Goal: Information Seeking & Learning: Understand process/instructions

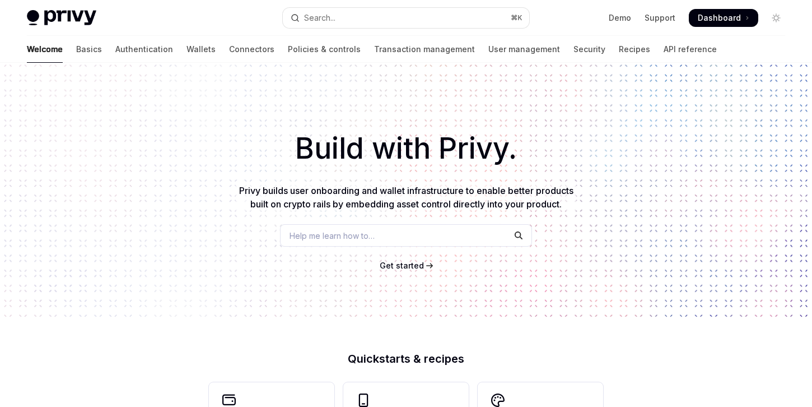
type textarea "*"
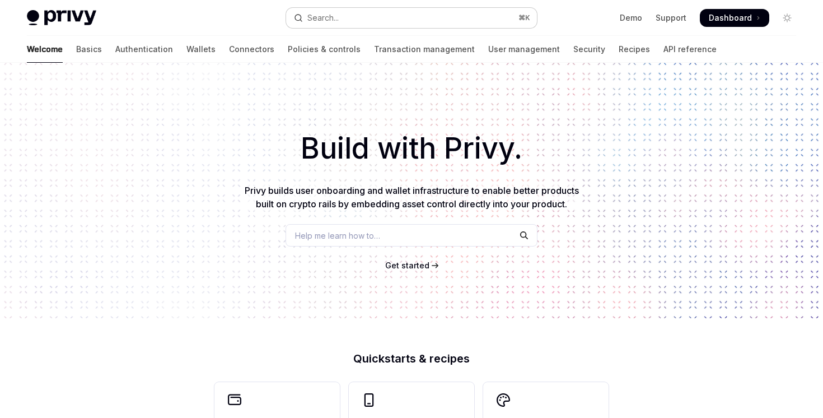
click at [366, 19] on button "Search... ⌘ K" at bounding box center [411, 18] width 250 height 20
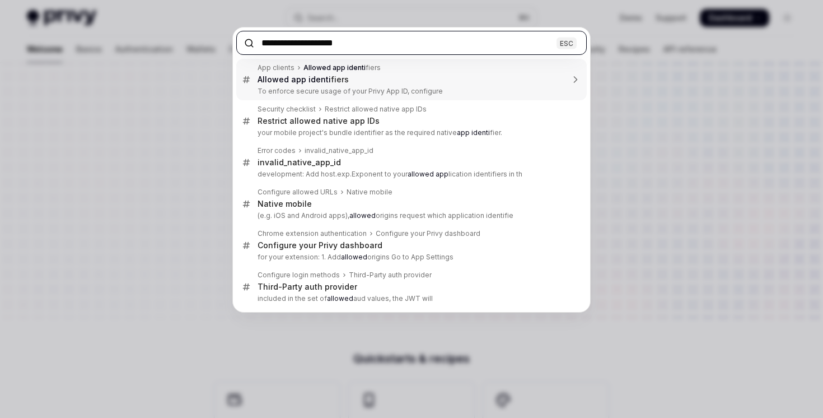
type input "**********"
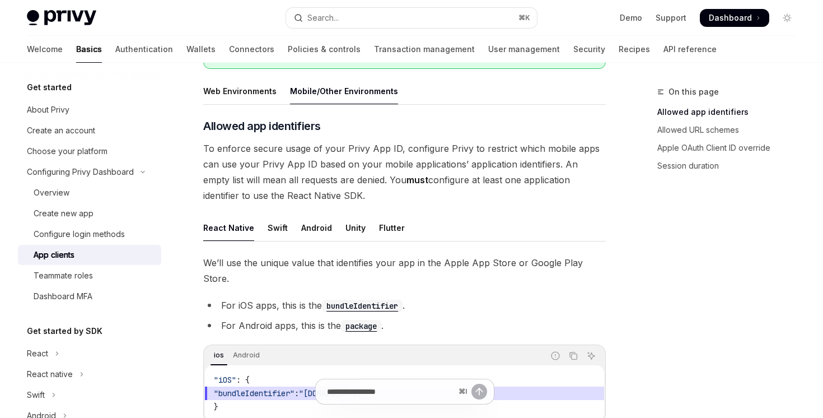
scroll to position [218, 0]
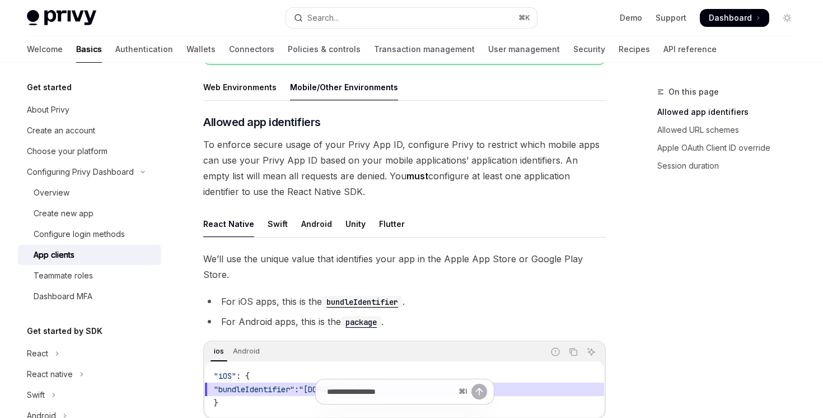
click at [407, 171] on strong "must" at bounding box center [418, 175] width 22 height 11
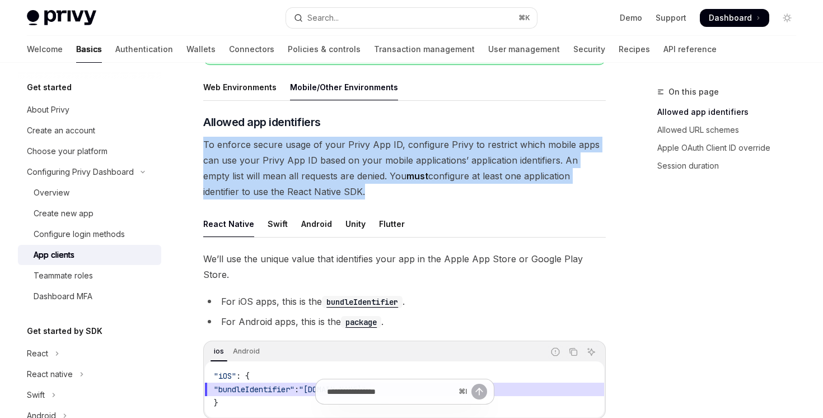
click at [407, 171] on strong "must" at bounding box center [418, 175] width 22 height 11
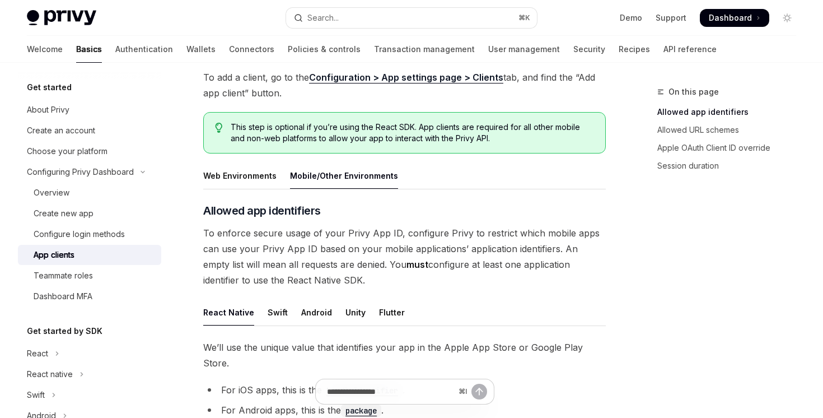
scroll to position [171, 0]
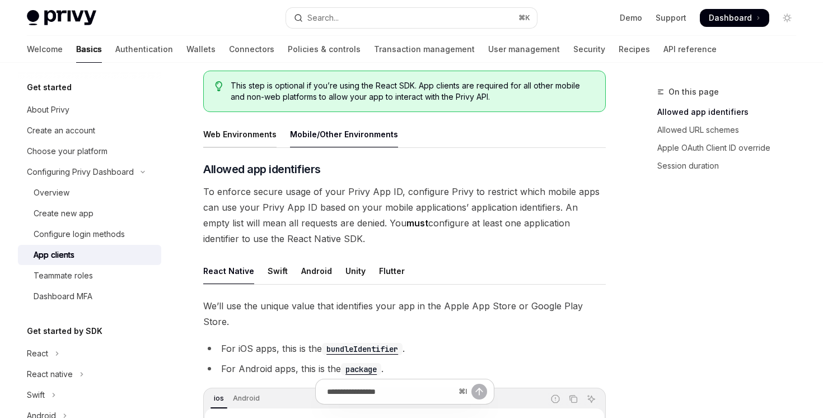
click at [264, 141] on div "Web Environments" at bounding box center [239, 134] width 73 height 26
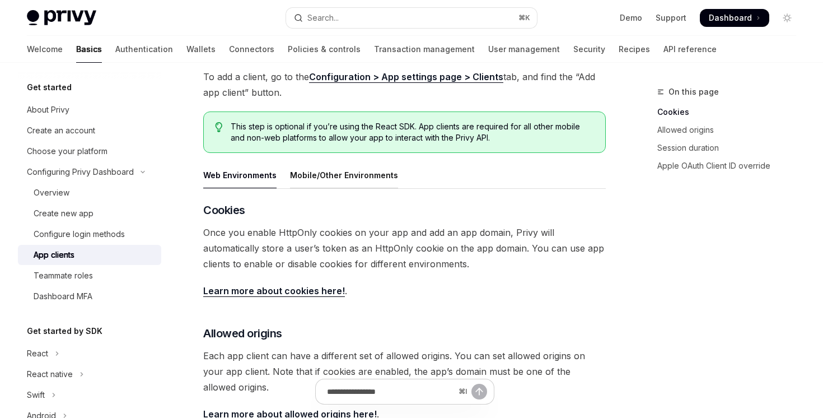
scroll to position [102, 0]
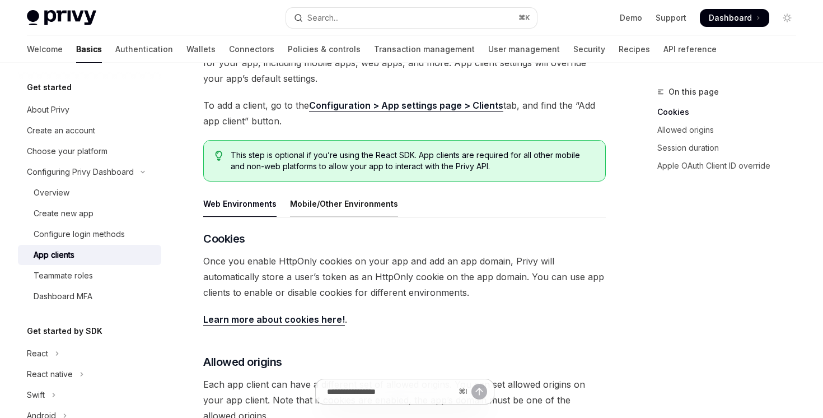
click at [324, 190] on div "Mobile/Other Environments" at bounding box center [344, 203] width 108 height 26
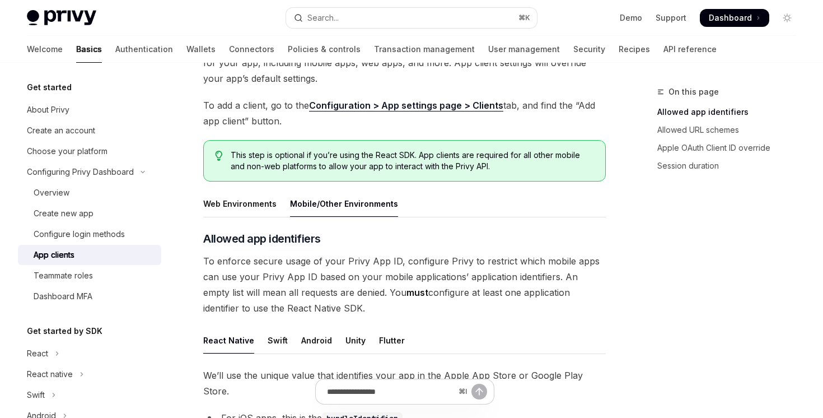
click at [324, 195] on div "Mobile/Other Environments" at bounding box center [344, 203] width 108 height 26
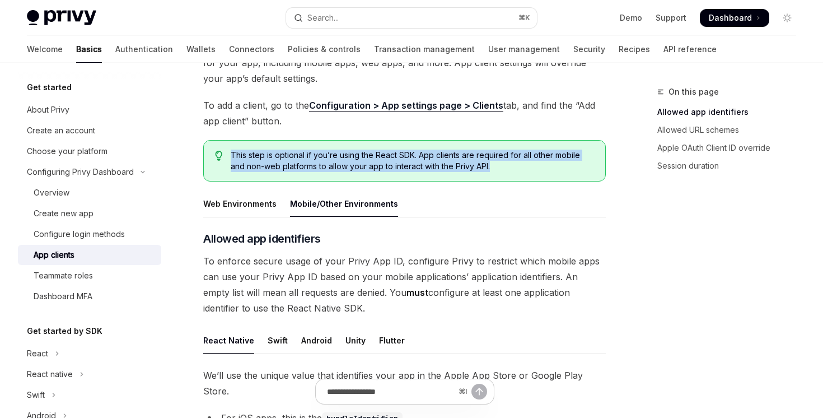
drag, startPoint x: 337, startPoint y: 134, endPoint x: 337, endPoint y: 180, distance: 46.5
click at [337, 180] on div "This step is optional if you’re using the React SDK. App clients are required f…" at bounding box center [404, 160] width 403 height 41
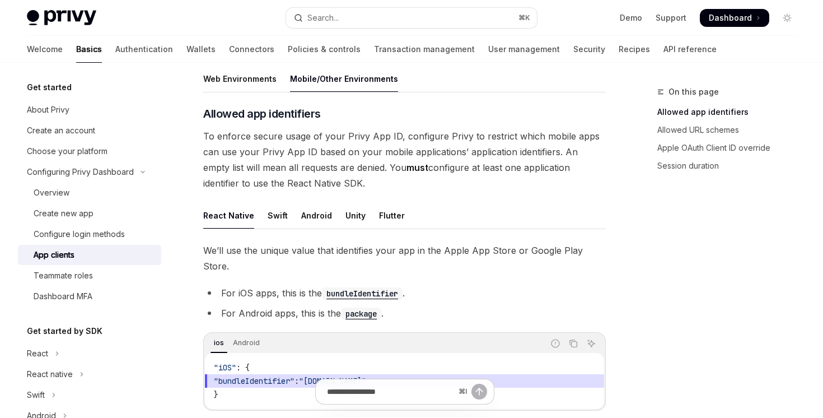
scroll to position [244, 0]
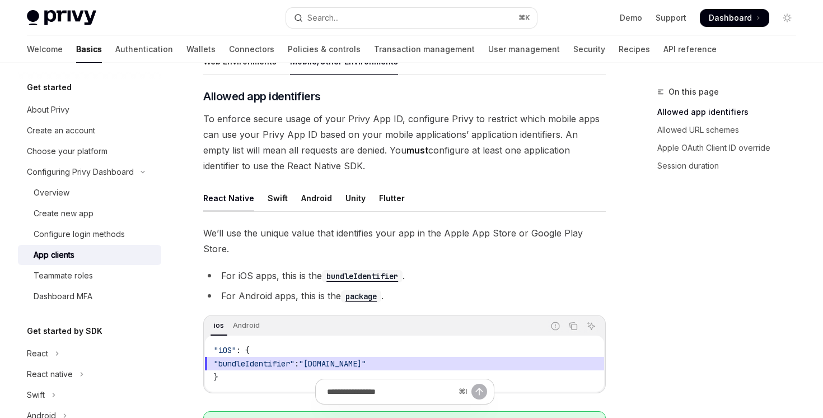
drag, startPoint x: 337, startPoint y: 166, endPoint x: 341, endPoint y: 115, distance: 51.7
click at [341, 115] on span "To enforce secure usage of your Privy App ID, configure Privy to restrict which…" at bounding box center [404, 142] width 403 height 63
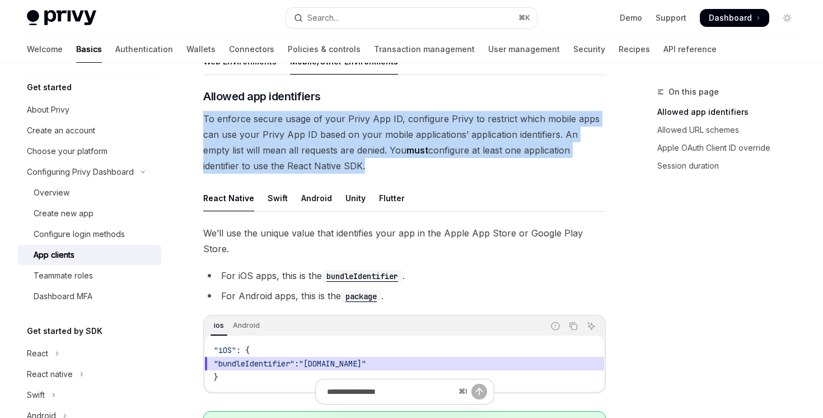
click at [341, 115] on span "To enforce secure usage of your Privy App ID, configure Privy to restrict which…" at bounding box center [404, 142] width 403 height 63
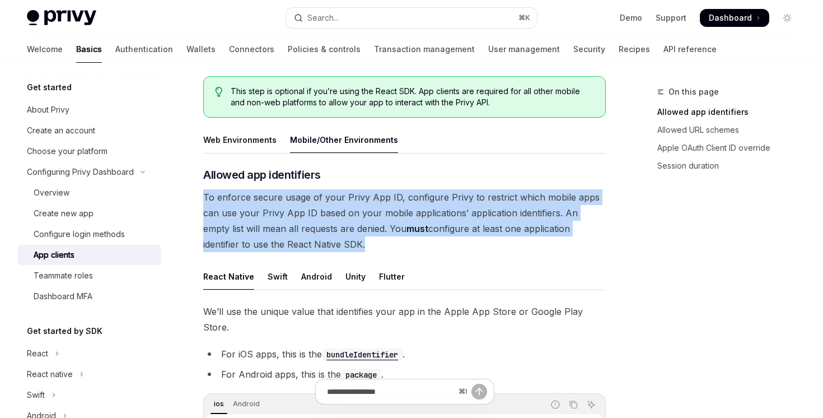
scroll to position [375, 0]
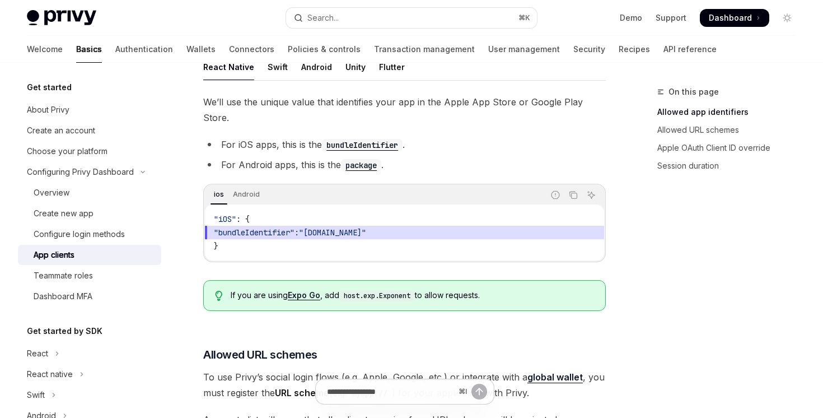
click at [296, 164] on div "We’ll use the unique value that identifies your app in the Apple App Store or G…" at bounding box center [404, 207] width 403 height 226
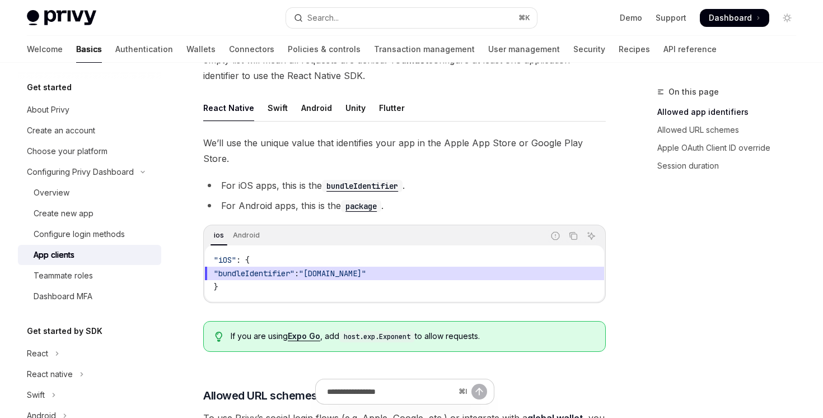
scroll to position [162, 0]
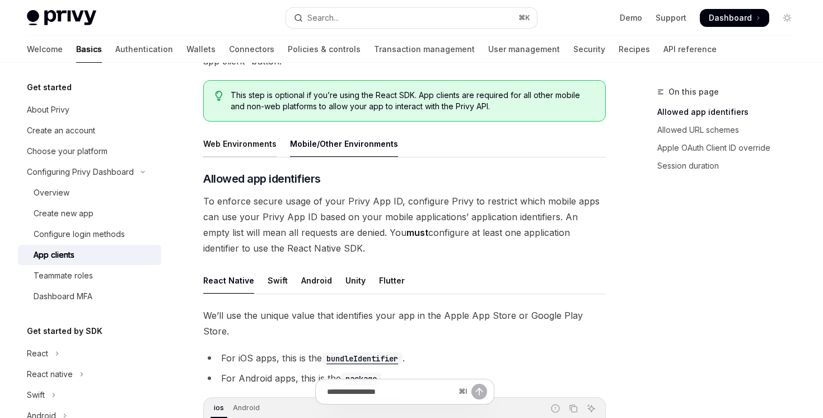
click at [243, 152] on div "Web Environments" at bounding box center [239, 143] width 73 height 26
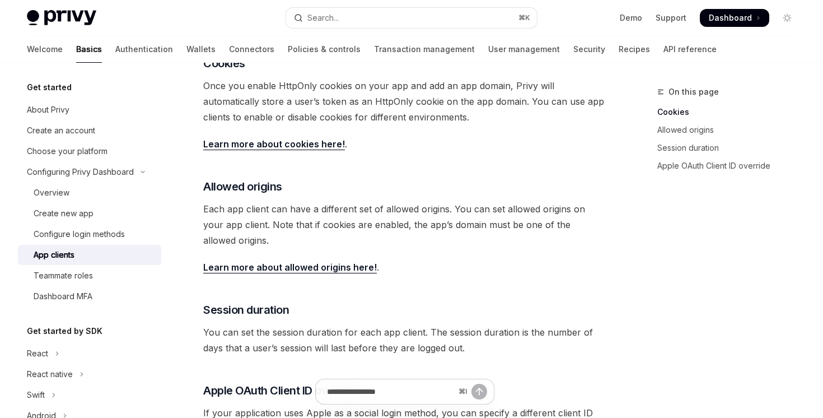
scroll to position [39, 0]
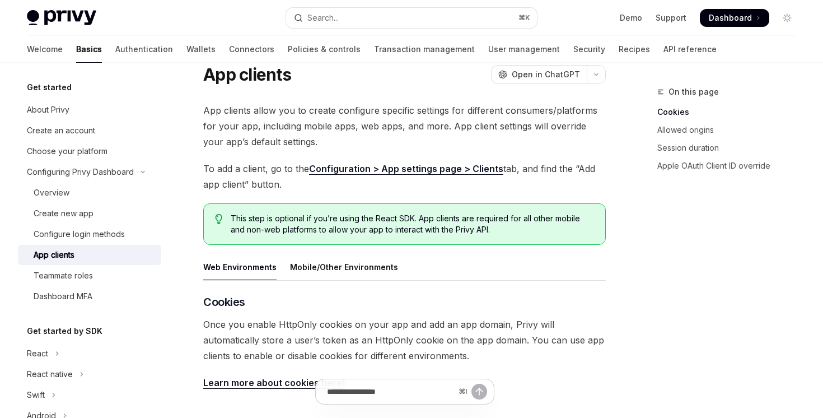
click at [337, 183] on span "To add a client, go to the Configuration > App settings page > Clients tab, and…" at bounding box center [404, 176] width 403 height 31
click at [338, 173] on link "Configuration > App settings page > Clients" at bounding box center [406, 169] width 194 height 12
click at [313, 260] on div "Mobile/Other Environments" at bounding box center [344, 267] width 108 height 26
type textarea "*"
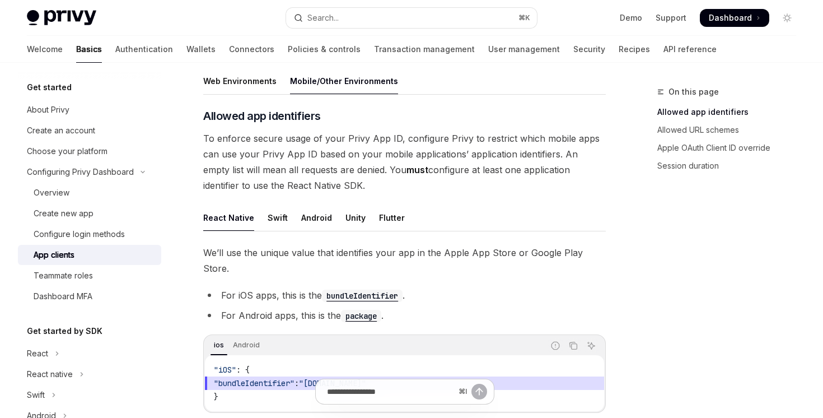
scroll to position [214, 0]
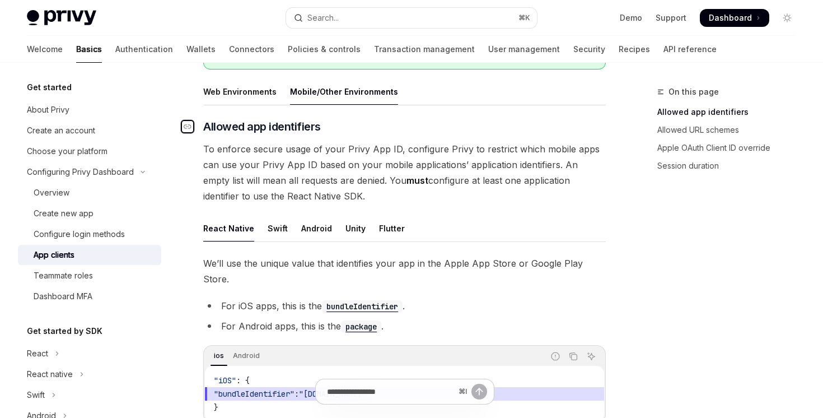
click at [193, 130] on div "Navigate to header" at bounding box center [187, 126] width 13 height 13
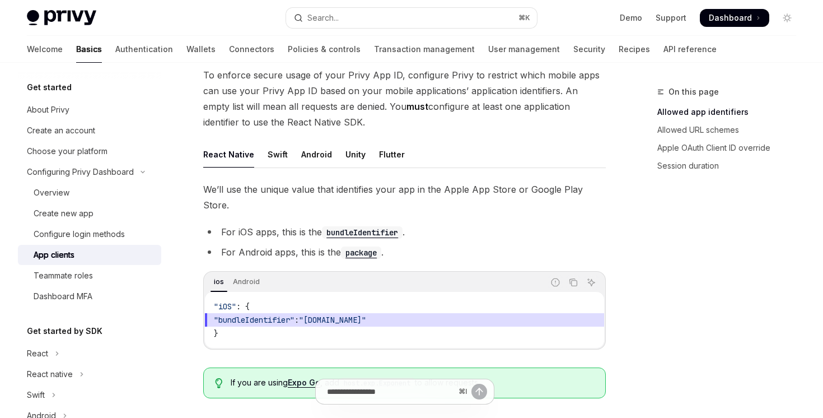
scroll to position [314, 0]
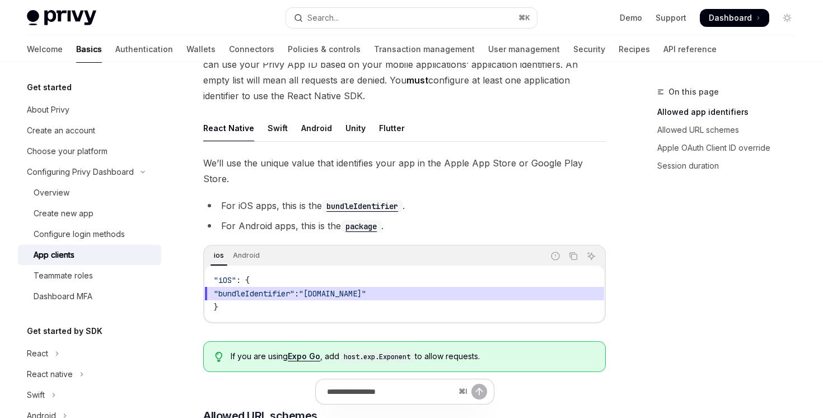
click at [380, 200] on code "bundleIdentifier" at bounding box center [362, 206] width 81 height 12
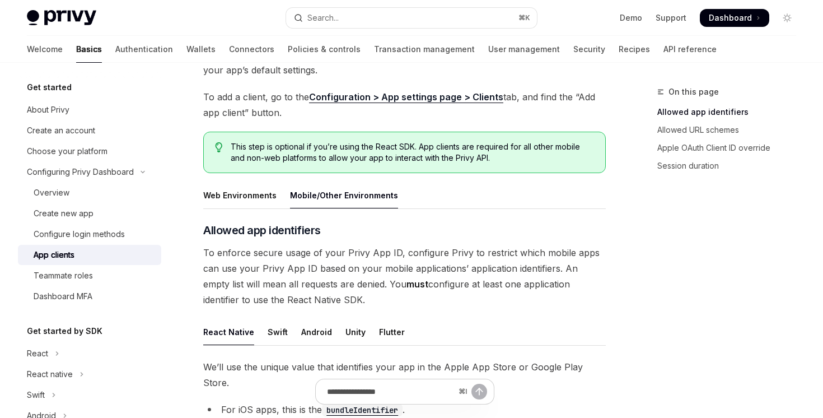
scroll to position [109, 0]
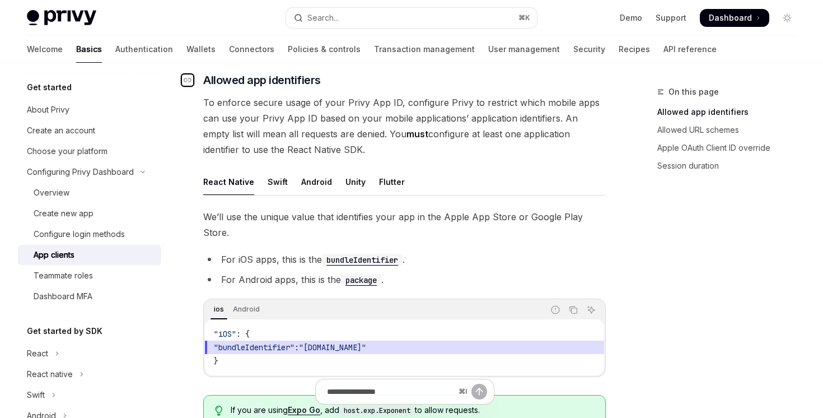
click at [189, 80] on icon "Navigate to header" at bounding box center [188, 80] width 8 height 7
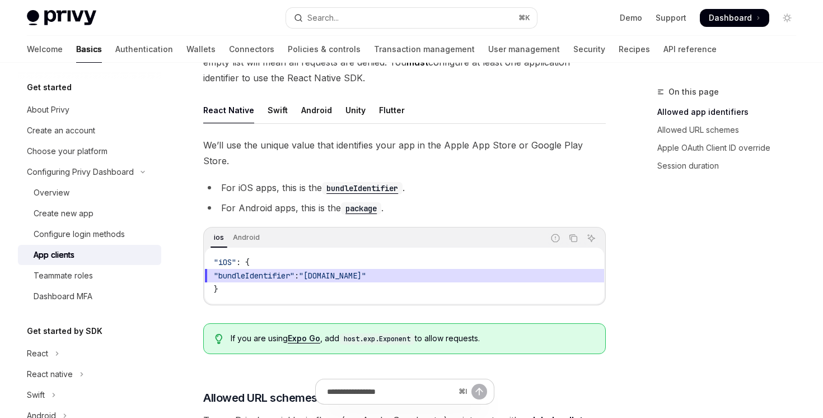
scroll to position [333, 0]
